Goal: Use online tool/utility: Utilize a website feature to perform a specific function

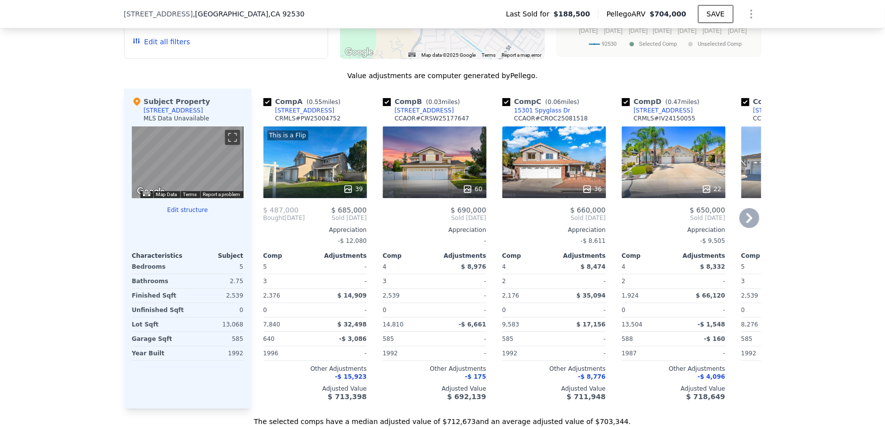
scroll to position [937, 0]
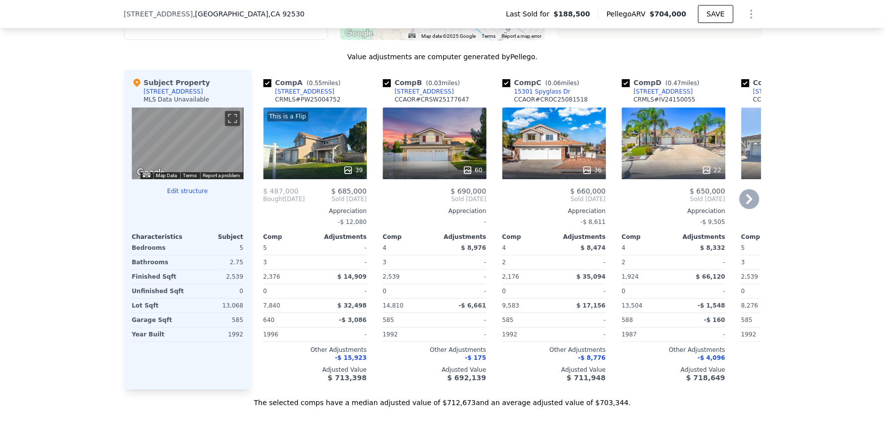
click at [425, 143] on div "60" at bounding box center [435, 144] width 104 height 72
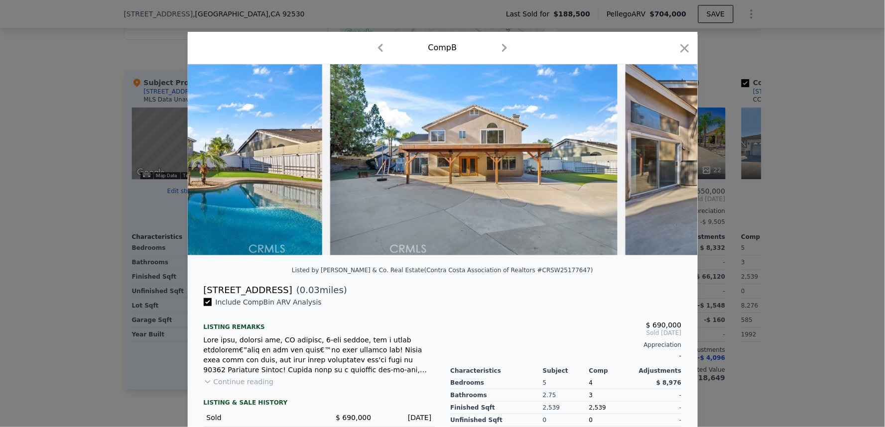
scroll to position [0, 15501]
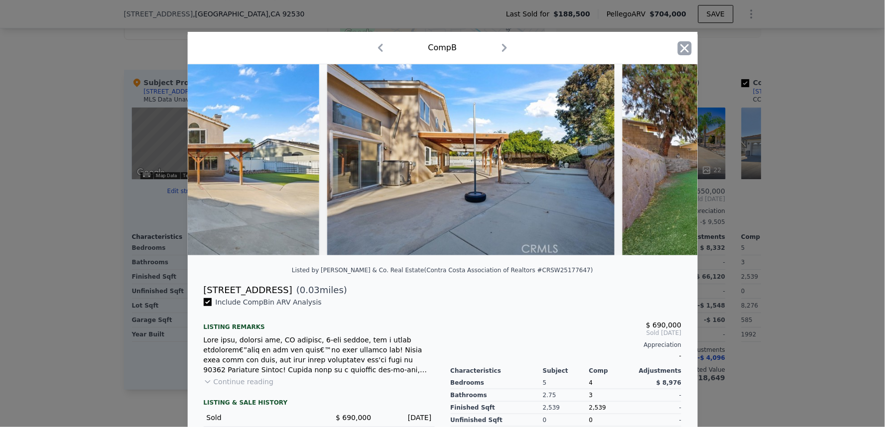
click at [679, 51] on icon "button" at bounding box center [685, 48] width 14 height 14
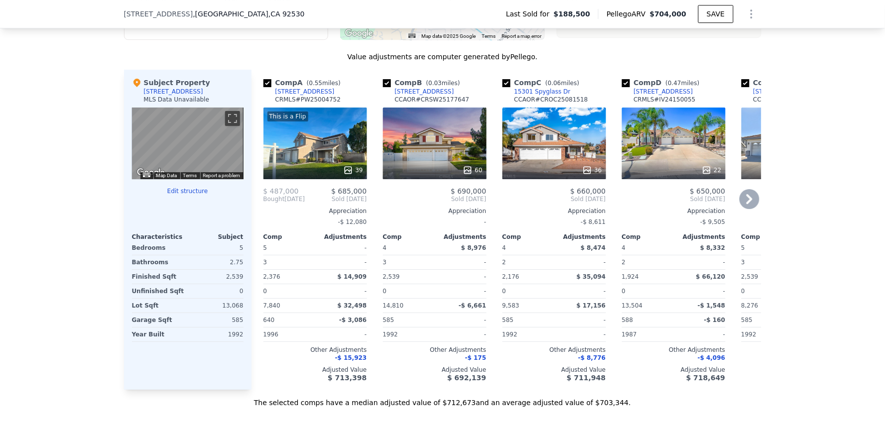
click at [321, 175] on div "39" at bounding box center [315, 170] width 95 height 10
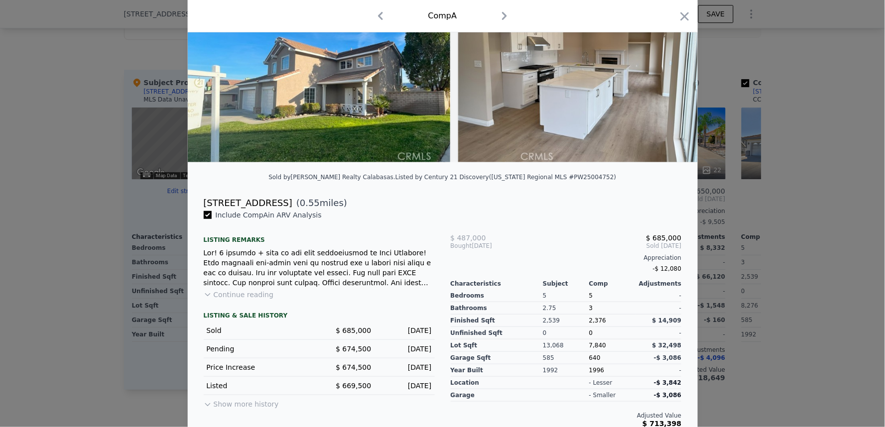
scroll to position [110, 0]
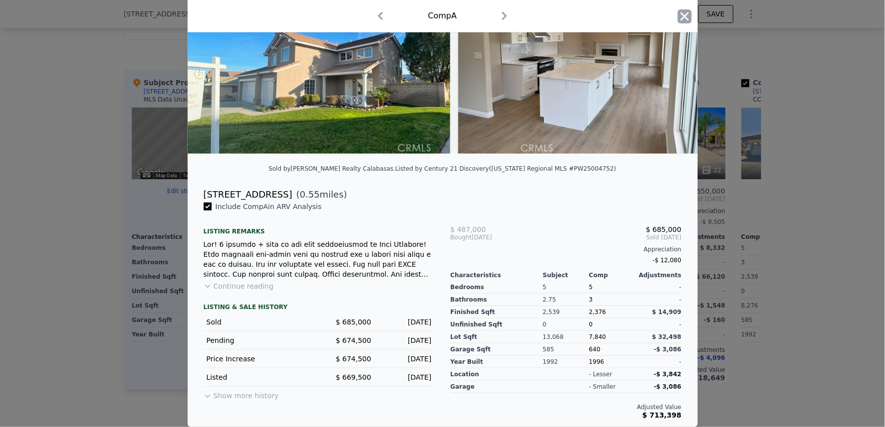
click at [678, 14] on icon "button" at bounding box center [685, 16] width 14 height 14
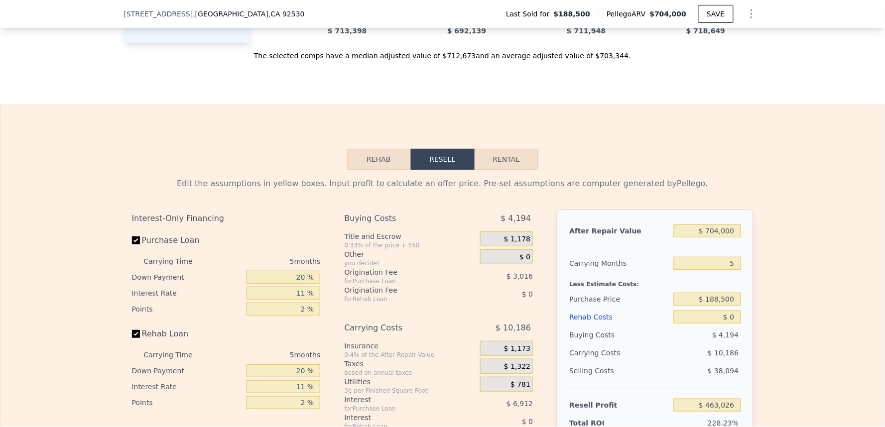
scroll to position [1434, 0]
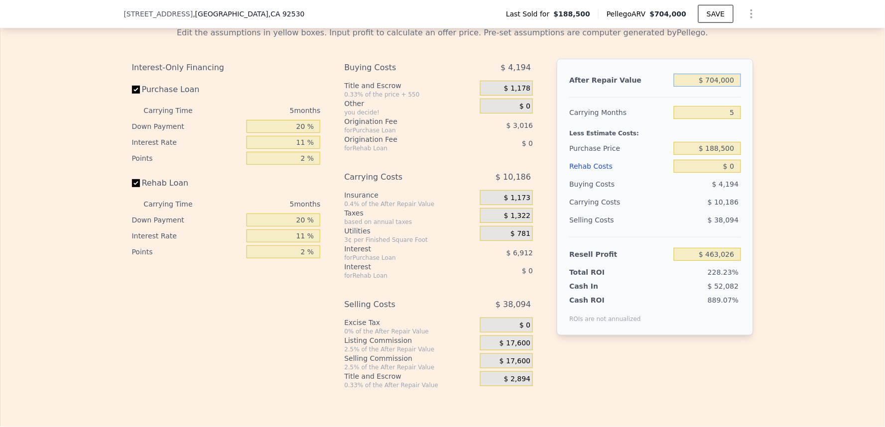
click at [718, 87] on input "$ 704,000" at bounding box center [707, 80] width 67 height 13
type input "$ 6"
type input "-$ 202,251"
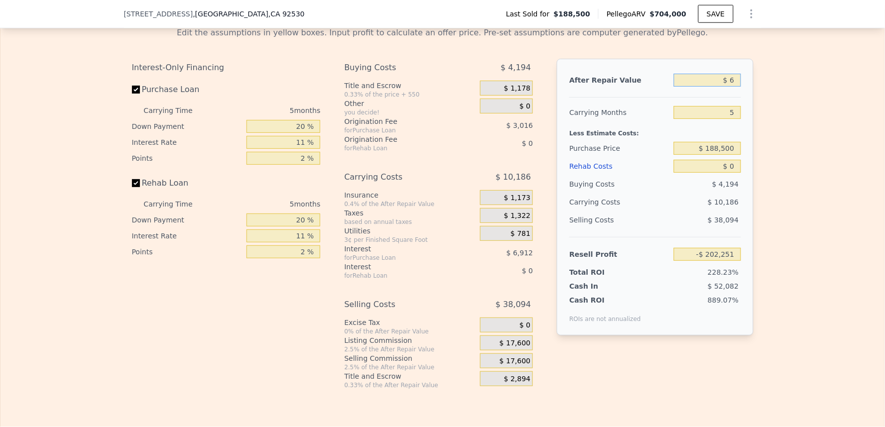
type input "$ 68"
type input "-$ 202,193"
type input "$ 685"
type input "-$ 201,609"
type input "$ 6,850"
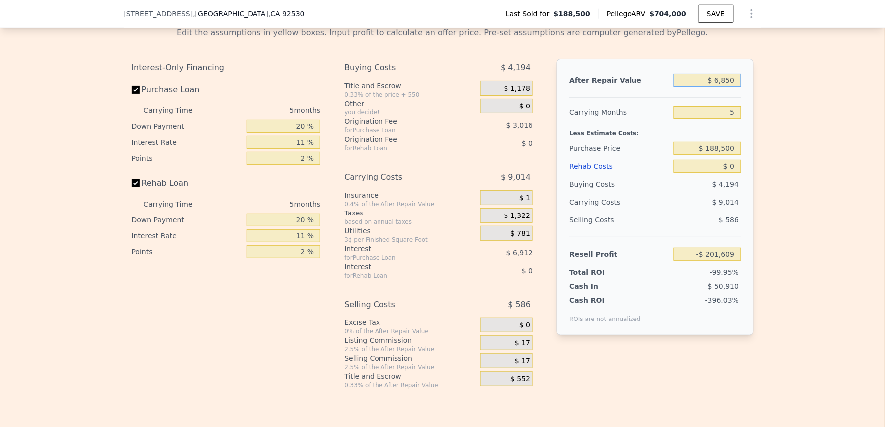
type input "-$ 195,783"
type input "$ 68,500"
type input "-$ 137,525"
type input "$ 685,000"
type input "$ 445,070"
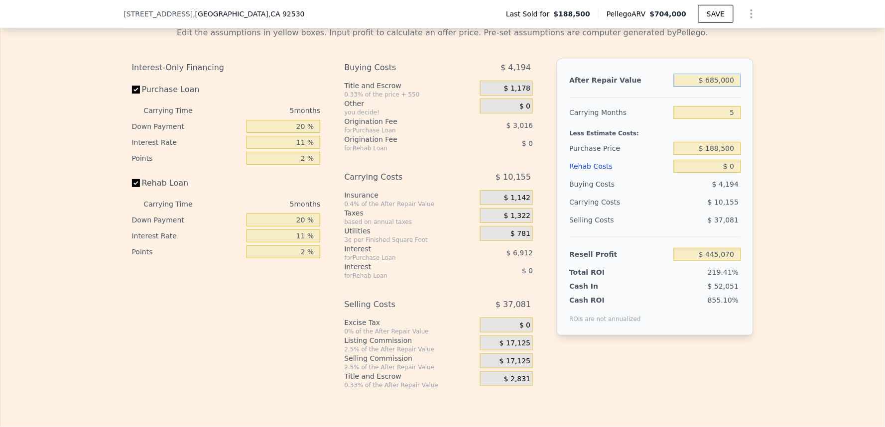
type input "$ 685,000"
click at [813, 140] on div "Edit the assumptions in yellow boxes. Input profit to calculate an offer price.…" at bounding box center [442, 204] width 884 height 370
click at [732, 155] on input "$ 188,500" at bounding box center [707, 148] width 67 height 13
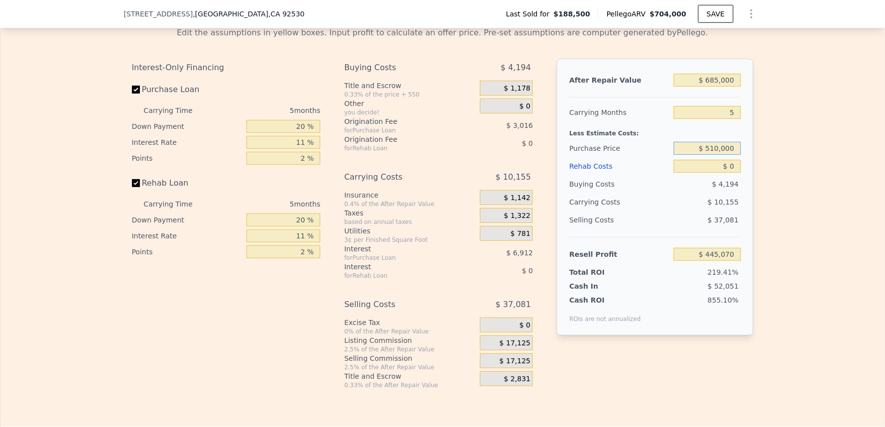
type input "$ 510,000"
click at [761, 172] on div "Edit the assumptions in yellow boxes. Input profit to calculate an offer price.…" at bounding box center [442, 204] width 884 height 370
type input "$ 105,566"
click at [728, 173] on input "$ 0" at bounding box center [707, 166] width 67 height 13
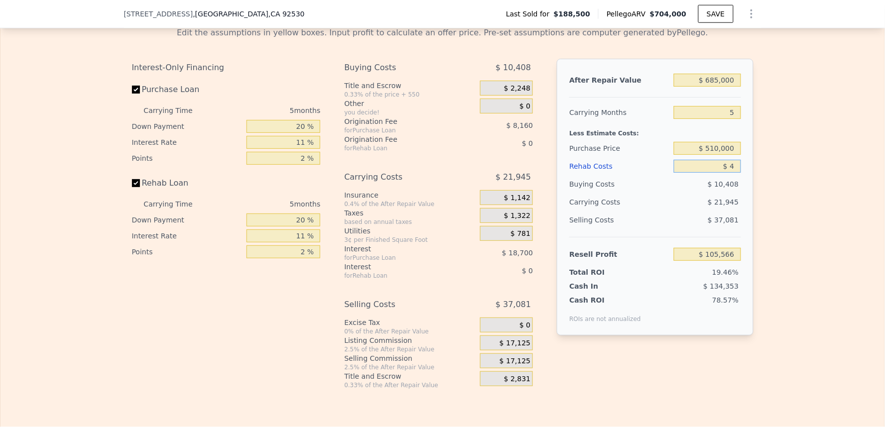
type input "$ 45"
type input "$ 105,520"
type input "$ 450"
type input "$ 105,094"
type input "$ 4,500"
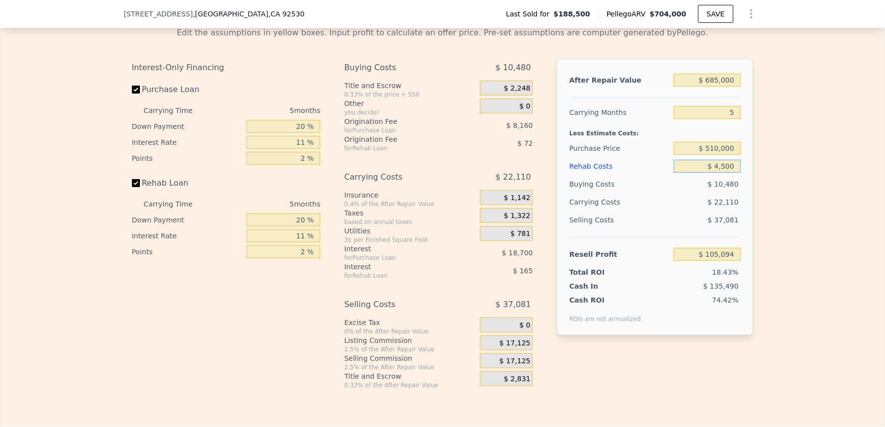
type input "$ 100,829"
type input "$ 45,000"
type input "$ 58,196"
type input "$ 45,000"
click at [833, 223] on div "Edit the assumptions in yellow boxes. Input profit to calculate an offer price.…" at bounding box center [442, 204] width 884 height 370
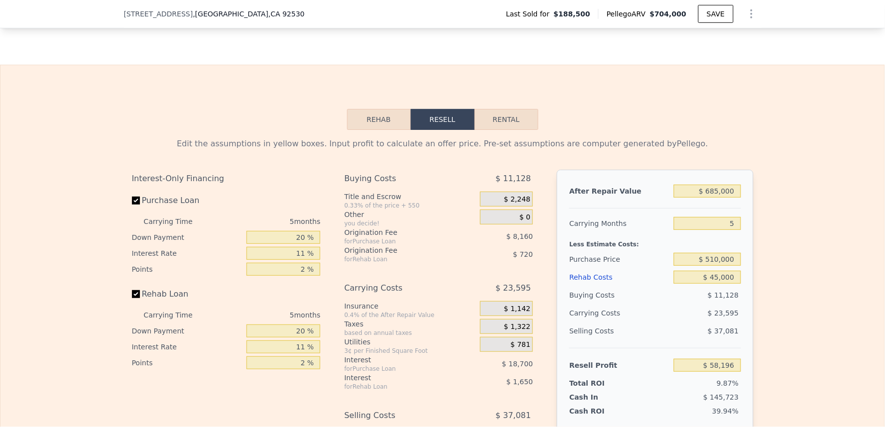
scroll to position [1379, 0]
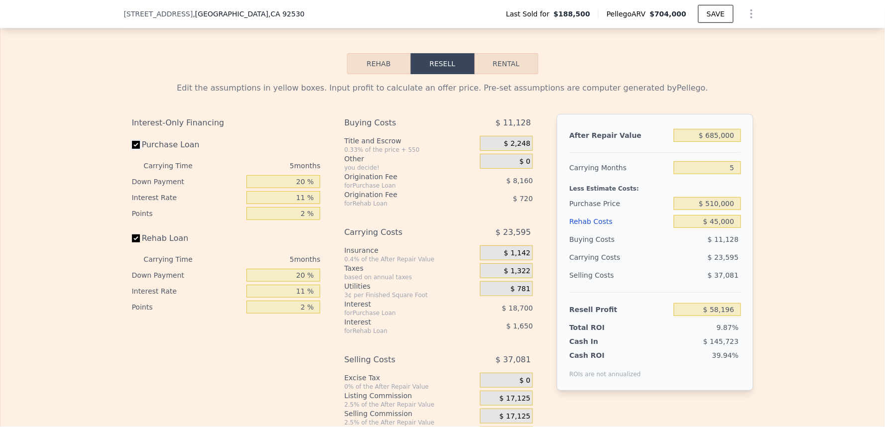
click at [132, 149] on input "Purchase Loan" at bounding box center [136, 145] width 8 height 8
checkbox input "false"
type input "$ 85,056"
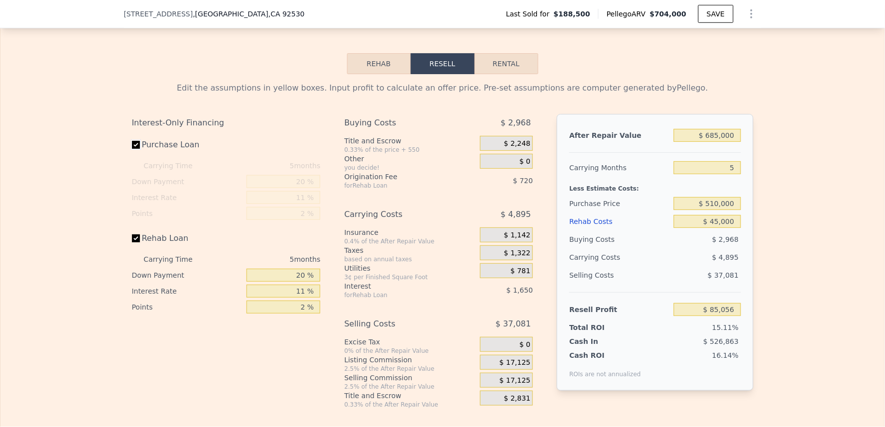
checkbox input "true"
type input "$ 704,000"
type input "$ 0"
type input "$ 463,026"
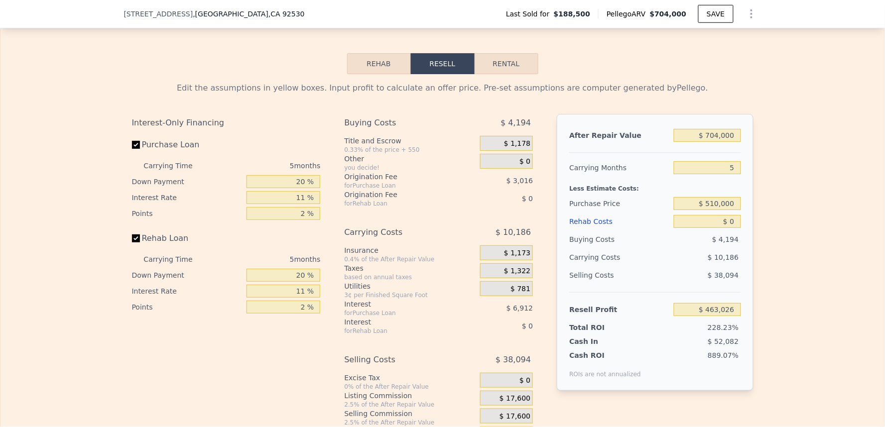
click at [132, 154] on label "Purchase Loan" at bounding box center [187, 145] width 111 height 18
click at [132, 149] on input "Purchase Loan" at bounding box center [136, 145] width 8 height 8
checkbox input "false"
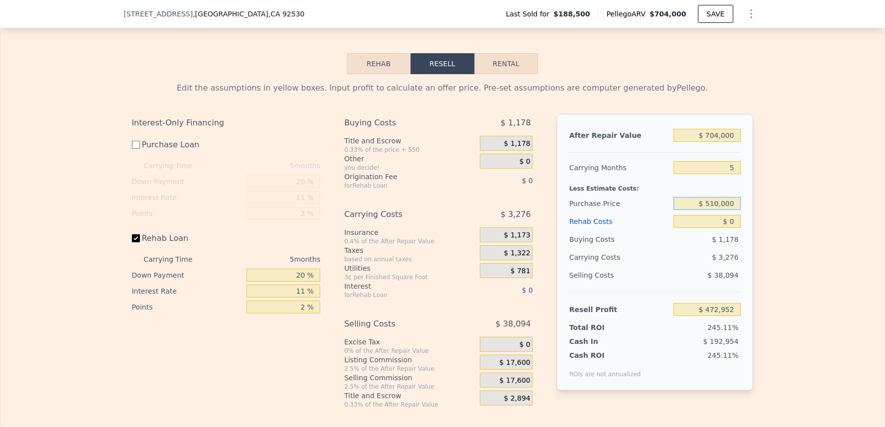
click at [732, 210] on input "$ 510,000" at bounding box center [707, 203] width 67 height 13
click at [728, 142] on input "$ 704,000" at bounding box center [707, 135] width 67 height 13
type input "$ 150,382"
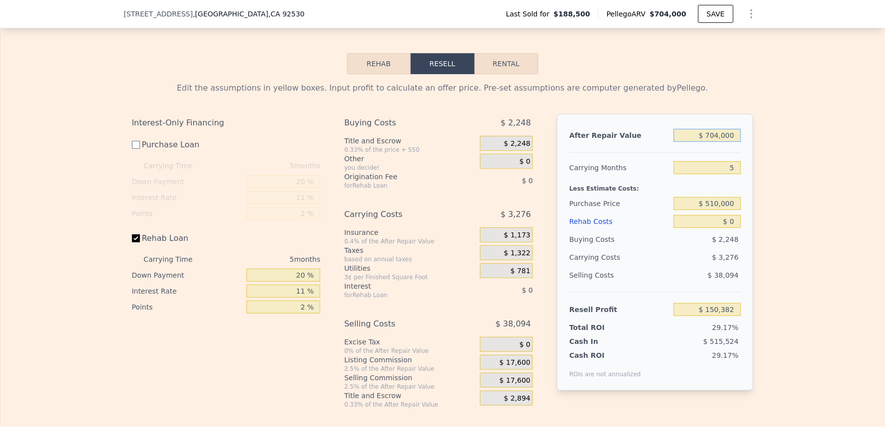
click at [728, 142] on input "$ 704,000" at bounding box center [707, 135] width 67 height 13
type input "$ 6"
type input "-$ 514,895"
type input "$ 68"
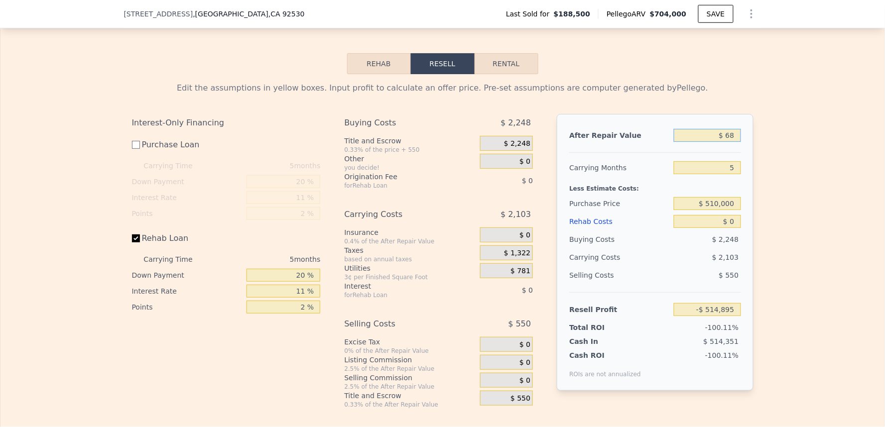
type input "-$ 514,837"
type input "$ 6,850"
type input "-$ 508,427"
type input "$ 685,000"
type input "$ 132,426"
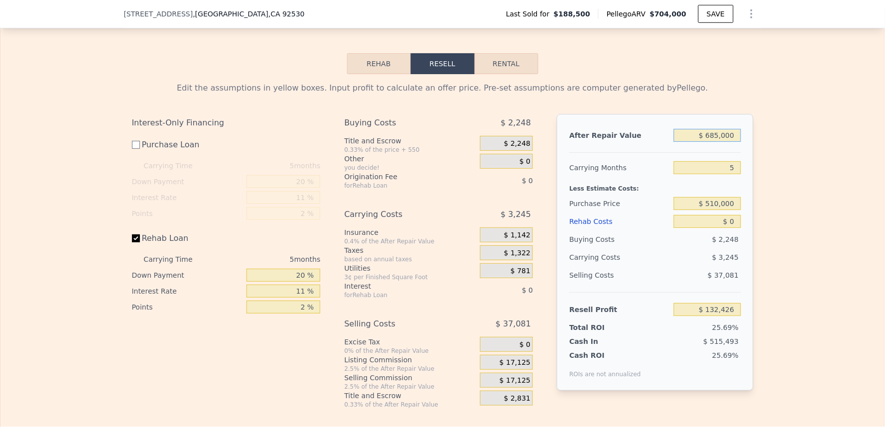
type input "$ 685,000"
click at [874, 181] on div "Edit the assumptions in yellow boxes. Input profit to calculate an offer price.…" at bounding box center [442, 241] width 884 height 335
click at [725, 228] on input "$ 0" at bounding box center [707, 221] width 67 height 13
type input "$ 4"
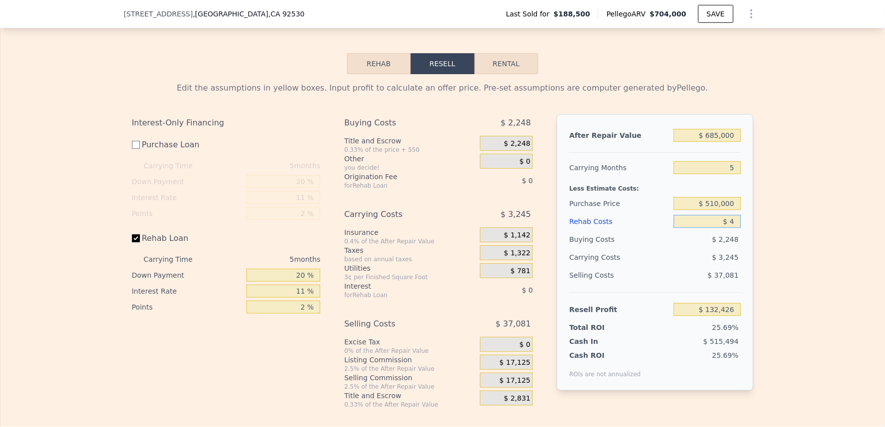
type input "$ 132,422"
type input "$ 45"
type input "$ 132,380"
type input "$ 450"
type input "$ 131,954"
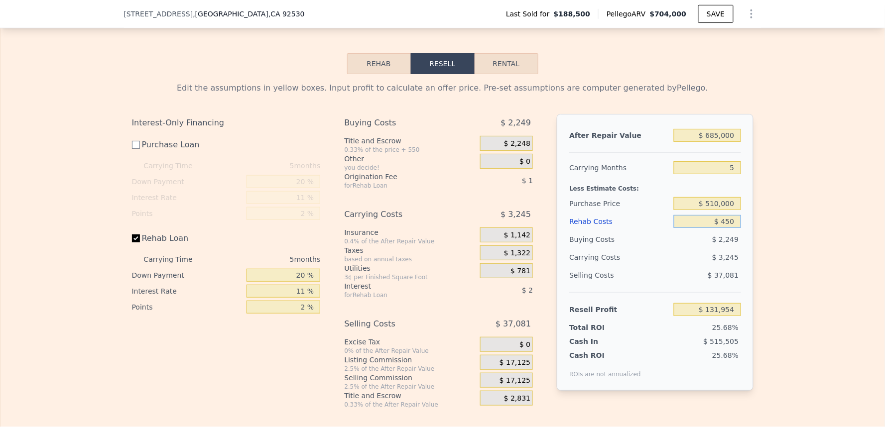
type input "$ 4,500"
type input "$ 127,689"
type input "$ 450,000"
type input "-$ 341,274"
type input "$ 45,000"
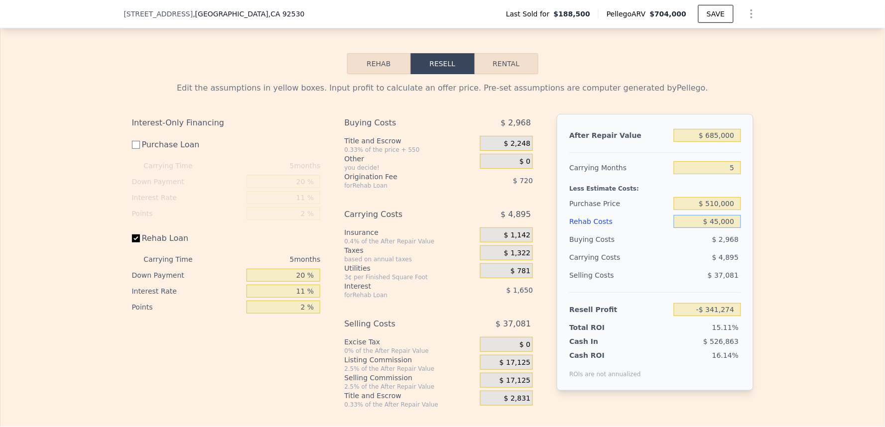
type input "$ 85,056"
type input "$ 45,000"
click at [803, 239] on div "Edit the assumptions in yellow boxes. Input profit to calculate an offer price.…" at bounding box center [442, 241] width 884 height 335
checkbox input "true"
type input "$ 704,000"
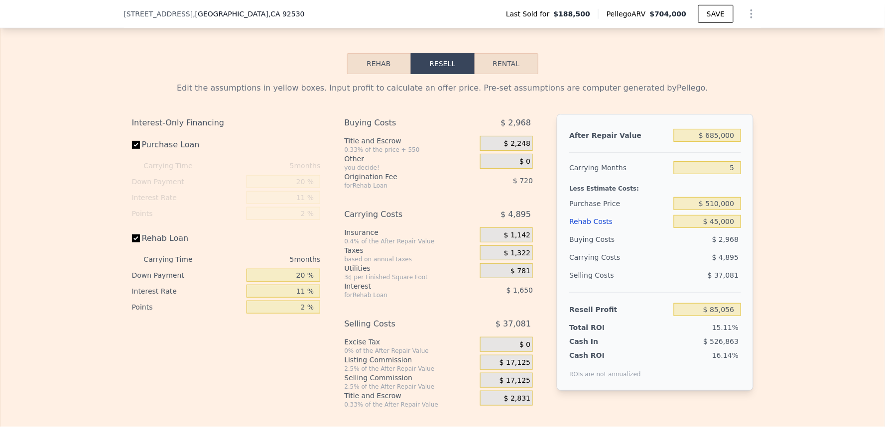
type input "$ 0"
type input "$ 463,026"
